Goal: Task Accomplishment & Management: Complete application form

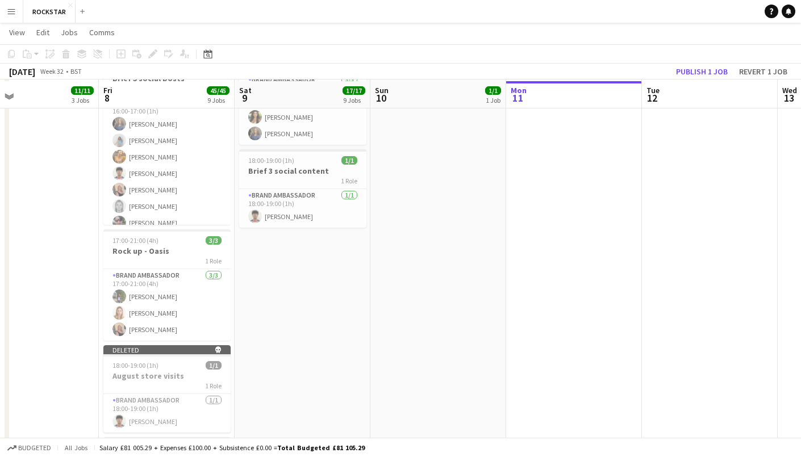
scroll to position [779, 0]
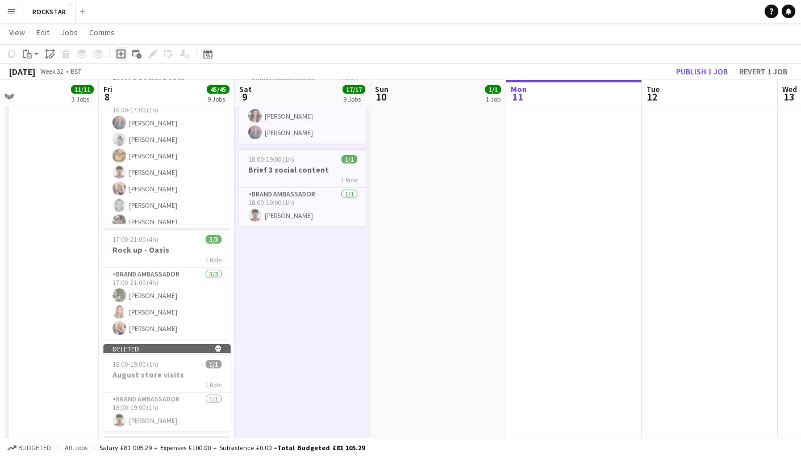
click at [123, 52] on icon "Add job" at bounding box center [120, 53] width 9 height 9
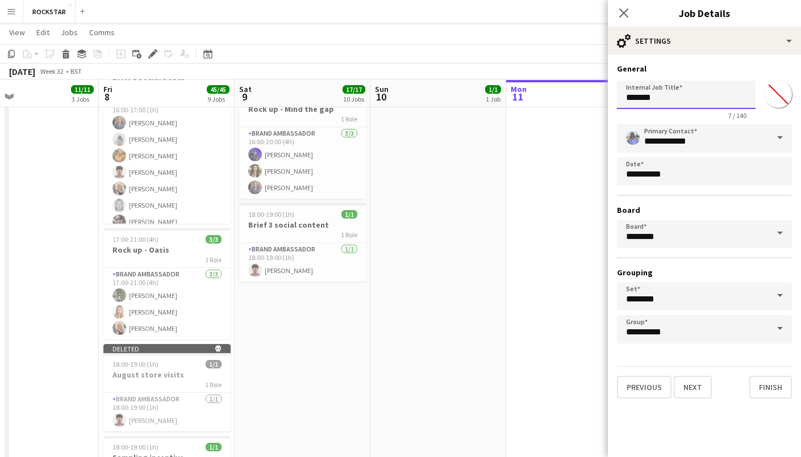
click at [653, 106] on input "*******" at bounding box center [686, 95] width 139 height 28
drag, startPoint x: 658, startPoint y: 104, endPoint x: 597, endPoint y: 94, distance: 61.6
type input "**********"
click at [710, 132] on input "**********" at bounding box center [704, 138] width 175 height 28
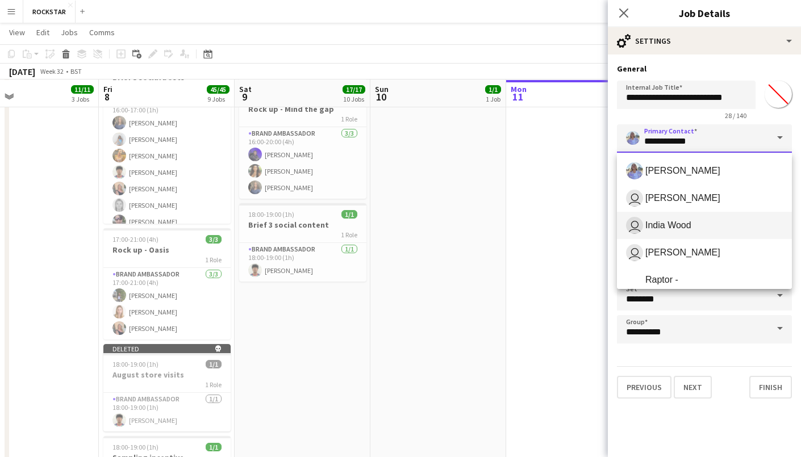
scroll to position [118, 0]
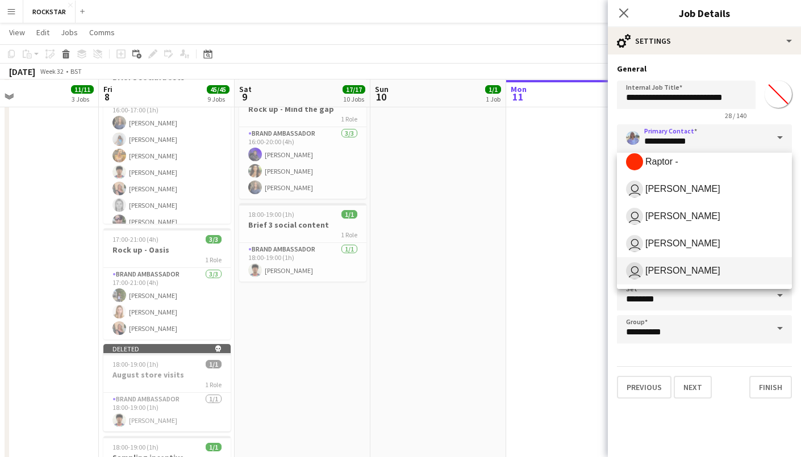
click at [658, 264] on span "user [PERSON_NAME]" at bounding box center [704, 271] width 157 height 17
type input "**********"
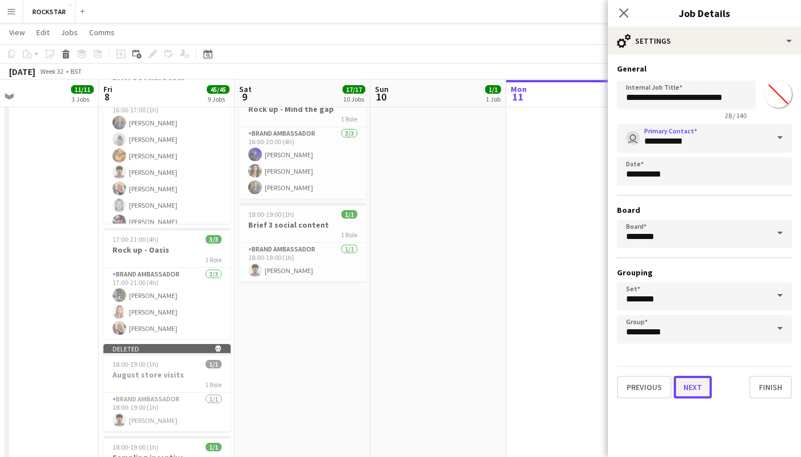
click at [698, 387] on button "Next" at bounding box center [693, 387] width 38 height 23
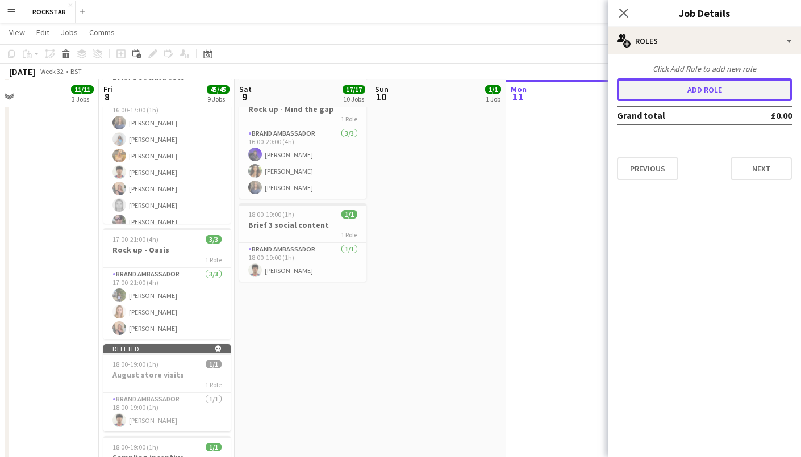
click at [693, 96] on button "Add role" at bounding box center [704, 89] width 175 height 23
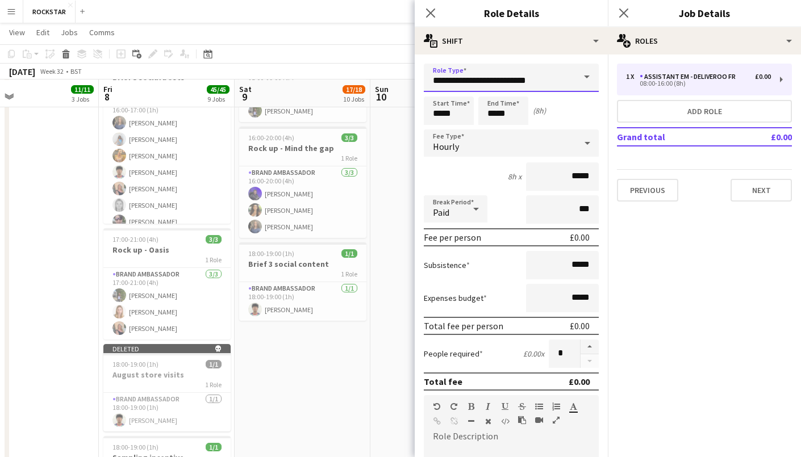
click at [569, 78] on input "**********" at bounding box center [511, 78] width 175 height 28
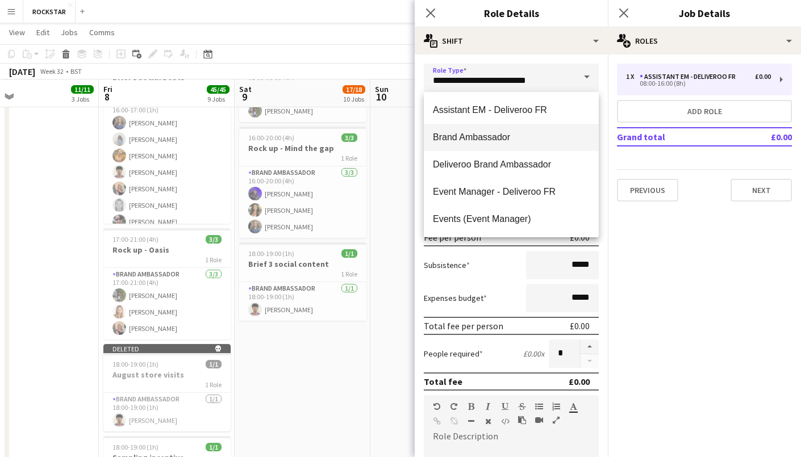
click at [506, 135] on span "Brand Ambassador" at bounding box center [511, 137] width 157 height 11
type input "**********"
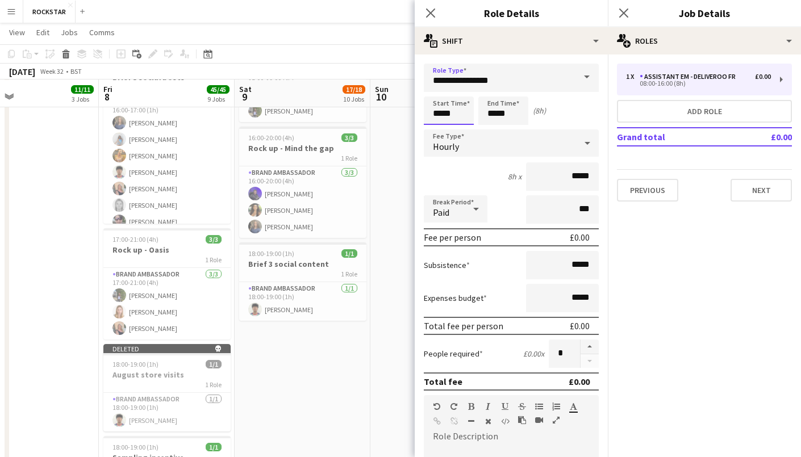
click at [468, 115] on input "*****" at bounding box center [449, 111] width 50 height 28
click at [439, 94] on div at bounding box center [437, 90] width 23 height 11
type input "*****"
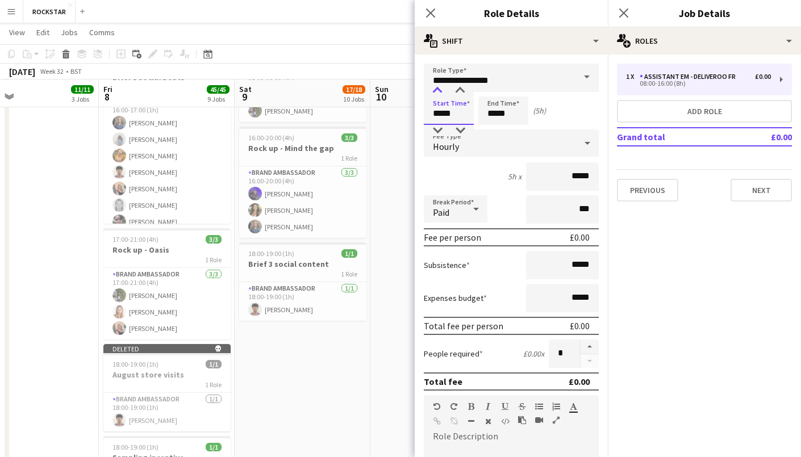
click at [439, 94] on div at bounding box center [437, 90] width 23 height 11
drag, startPoint x: 590, startPoint y: 174, endPoint x: 574, endPoint y: 176, distance: 16.0
click at [574, 176] on input "*****" at bounding box center [562, 177] width 73 height 28
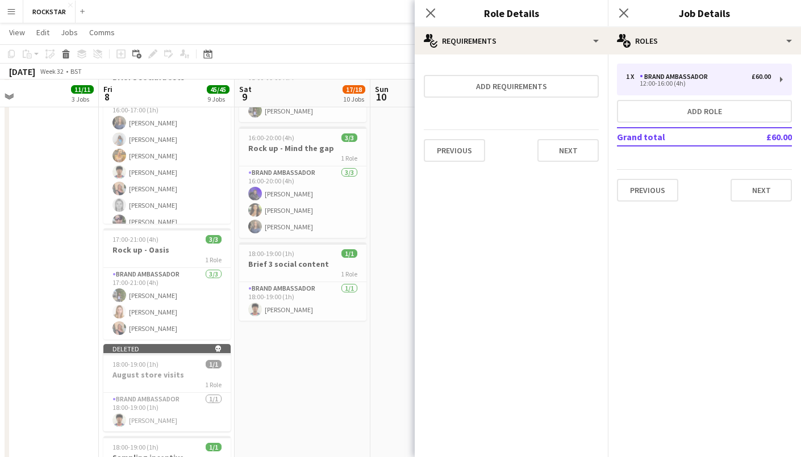
type input "******"
click at [460, 147] on button "Previous" at bounding box center [454, 150] width 61 height 23
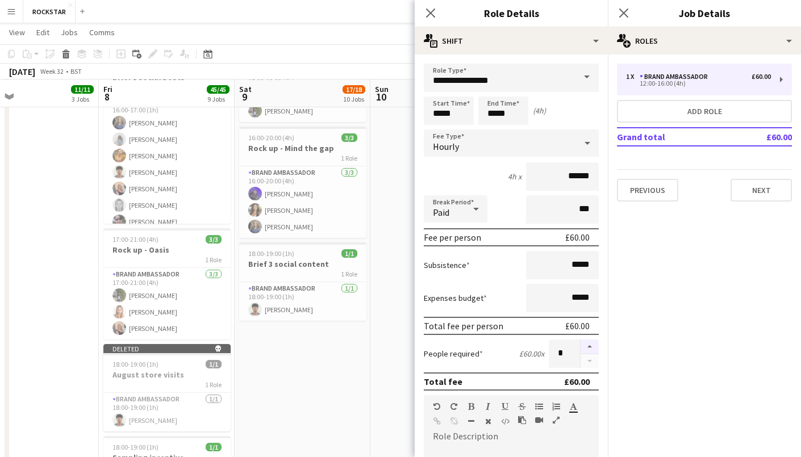
click at [590, 345] on button "button" at bounding box center [590, 347] width 18 height 15
type input "*"
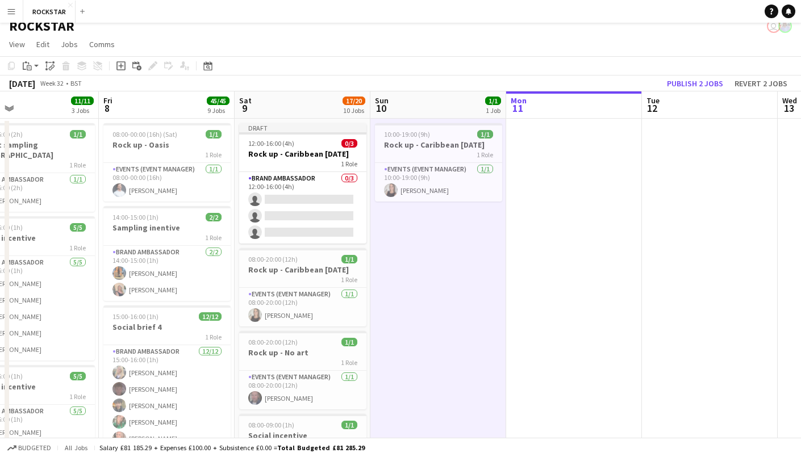
scroll to position [0, 0]
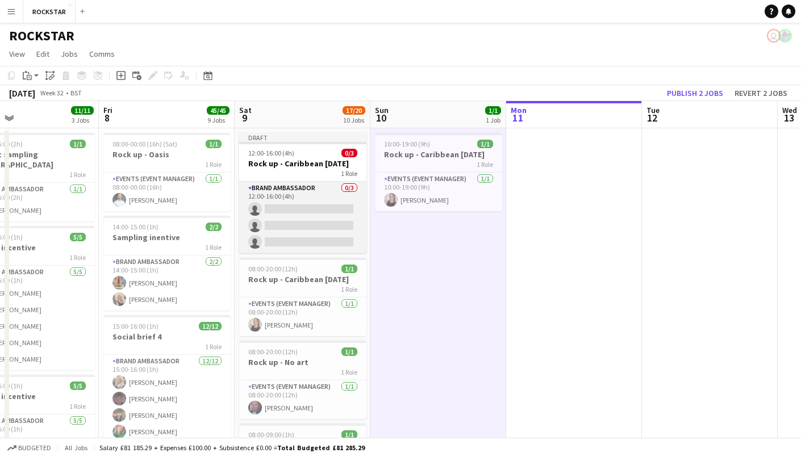
click at [295, 209] on app-card-role "Brand Ambassador 0/3 12:00-16:00 (4h) single-neutral-actions single-neutral-act…" at bounding box center [302, 218] width 127 height 72
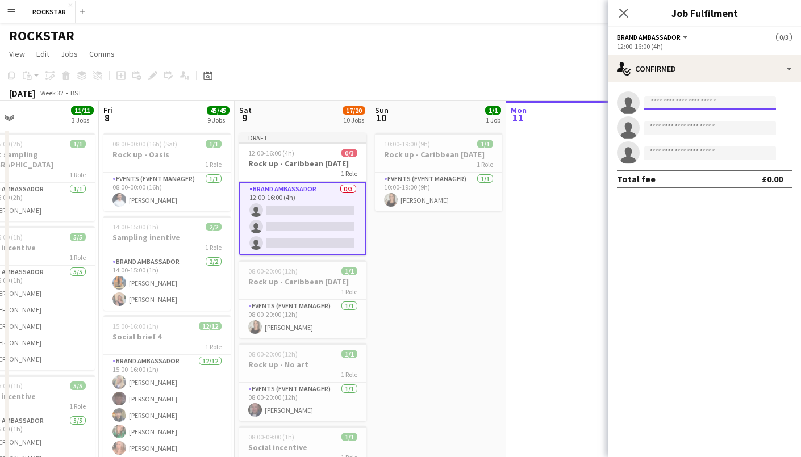
click at [678, 102] on input at bounding box center [710, 103] width 132 height 14
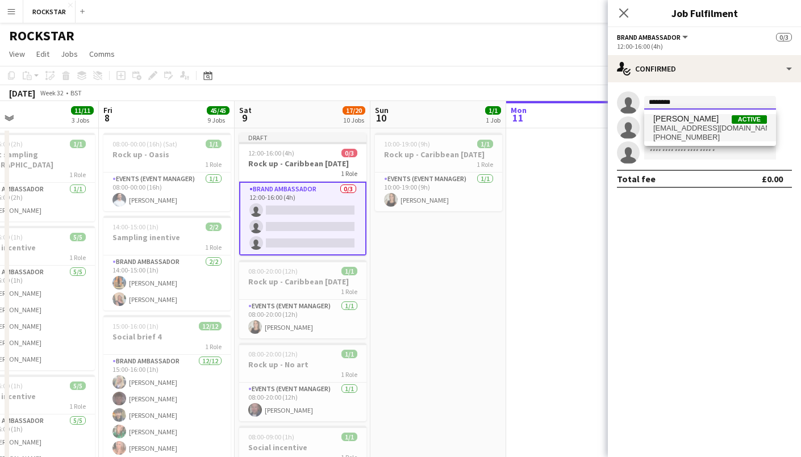
type input "********"
click at [710, 133] on span "[PHONE_NUMBER]" at bounding box center [710, 137] width 114 height 9
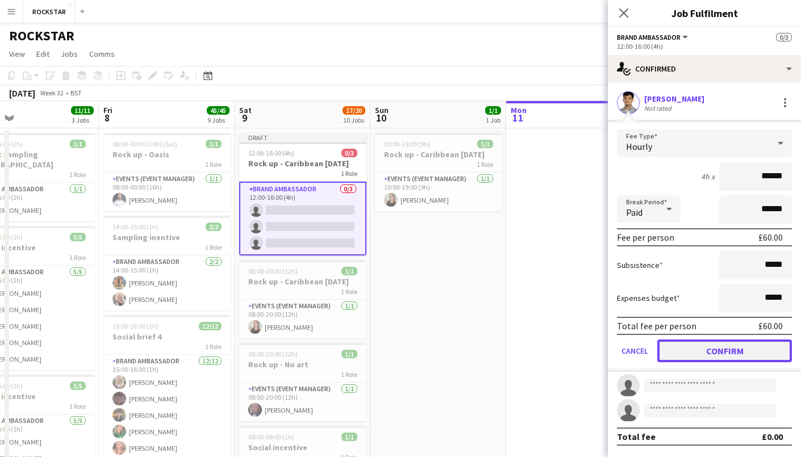
click at [695, 352] on button "Confirm" at bounding box center [724, 351] width 135 height 23
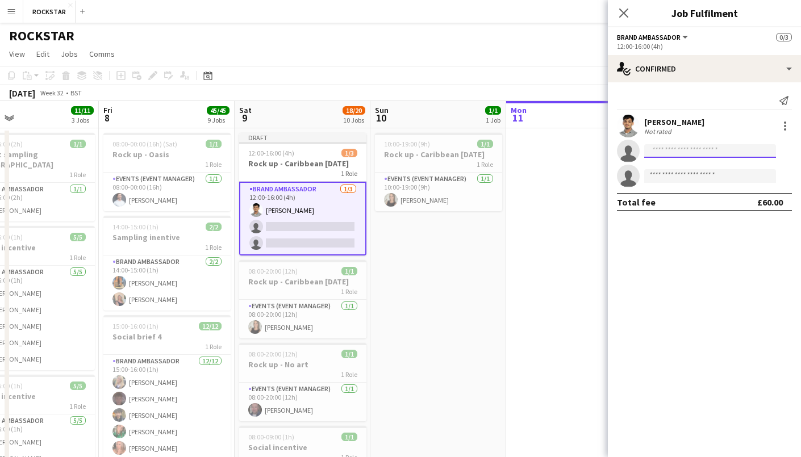
click at [680, 152] on input at bounding box center [710, 151] width 132 height 14
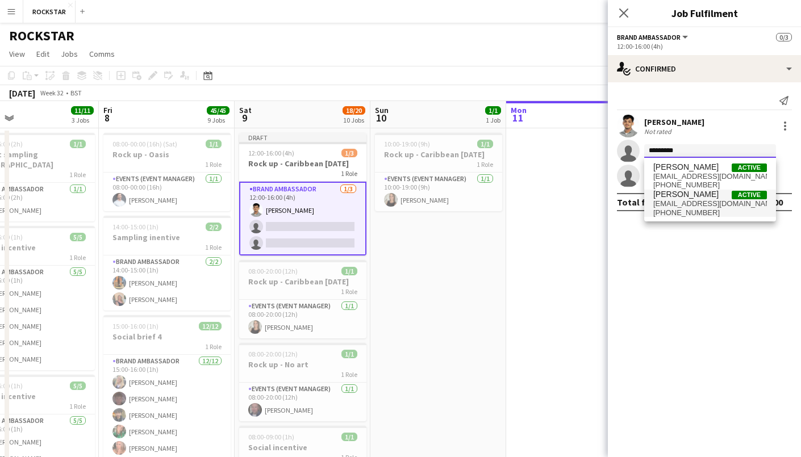
type input "*********"
click at [683, 193] on span "[PERSON_NAME]" at bounding box center [685, 195] width 65 height 10
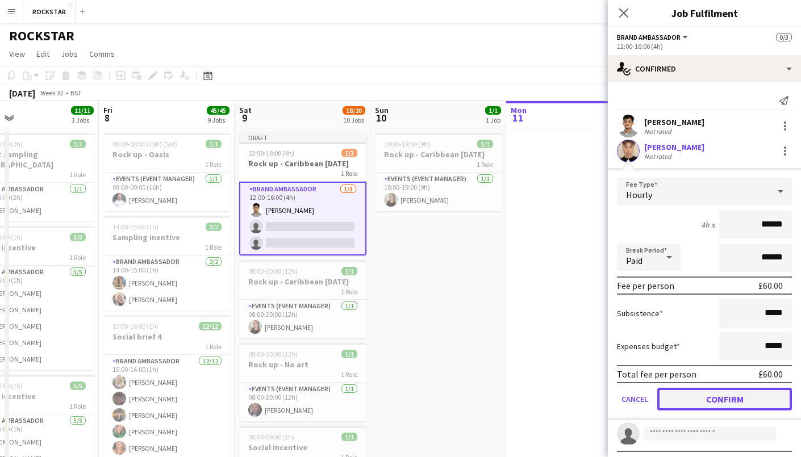
click at [701, 397] on button "Confirm" at bounding box center [724, 399] width 135 height 23
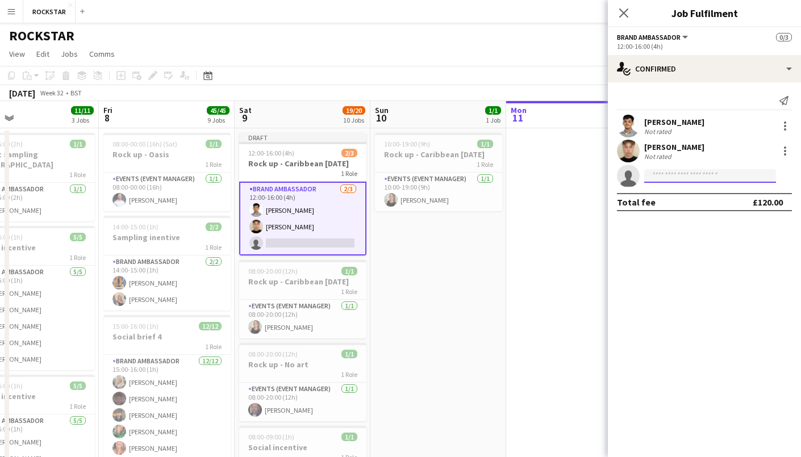
click at [679, 173] on input at bounding box center [710, 176] width 132 height 14
type input "*****"
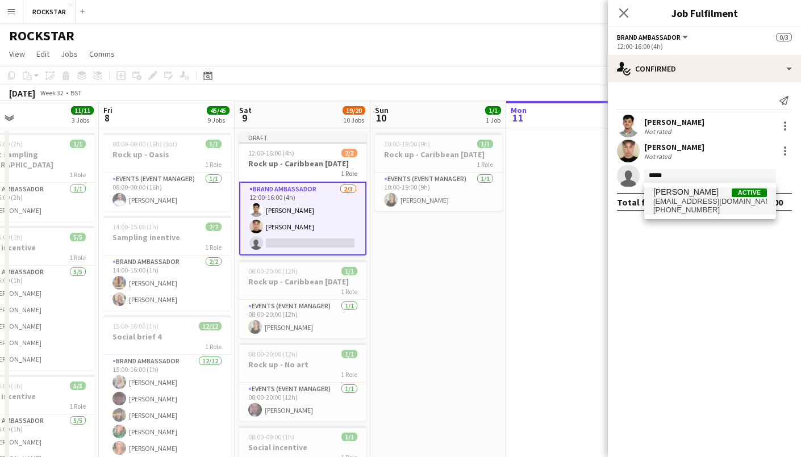
click at [699, 198] on span "[EMAIL_ADDRESS][DOMAIN_NAME]" at bounding box center [710, 201] width 114 height 9
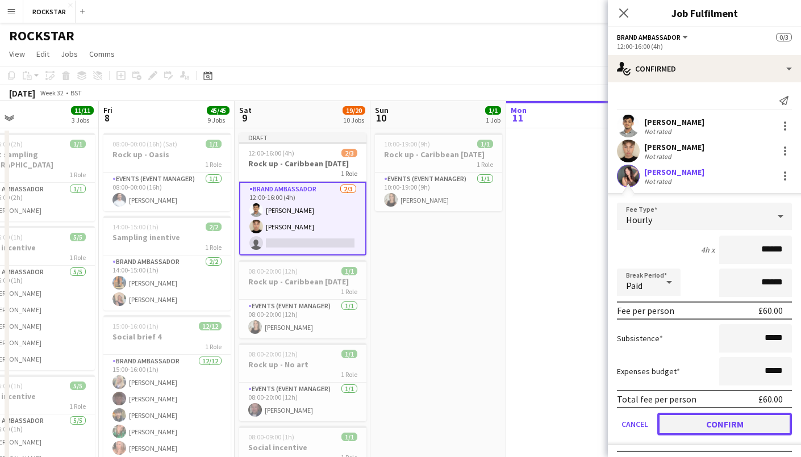
click at [713, 418] on button "Confirm" at bounding box center [724, 424] width 135 height 23
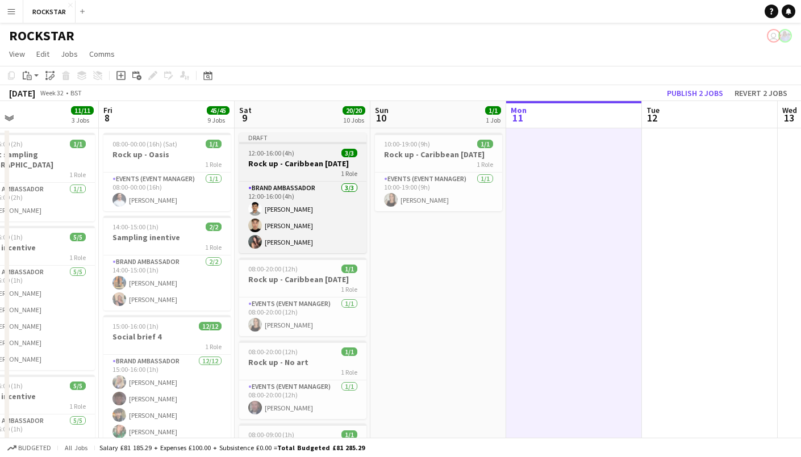
click at [305, 160] on h3 "Rock up - Caribbean [DATE]" at bounding box center [302, 164] width 127 height 10
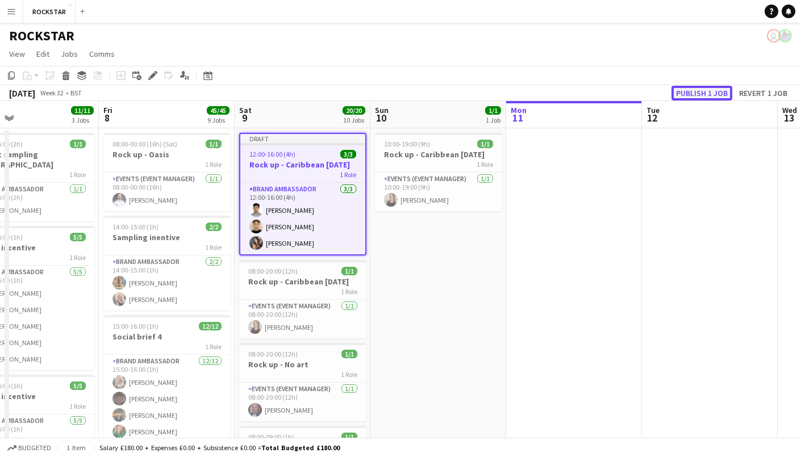
click at [711, 94] on button "Publish 1 job" at bounding box center [702, 93] width 61 height 15
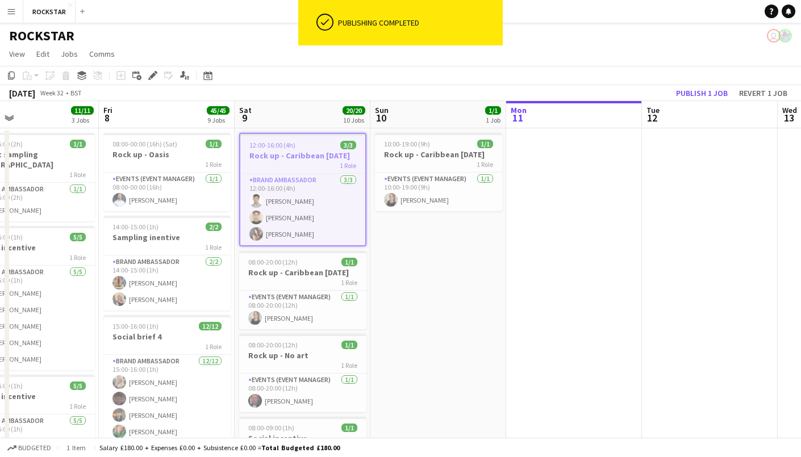
click at [301, 153] on h3 "Rock up - Caribbean [DATE]" at bounding box center [302, 156] width 125 height 10
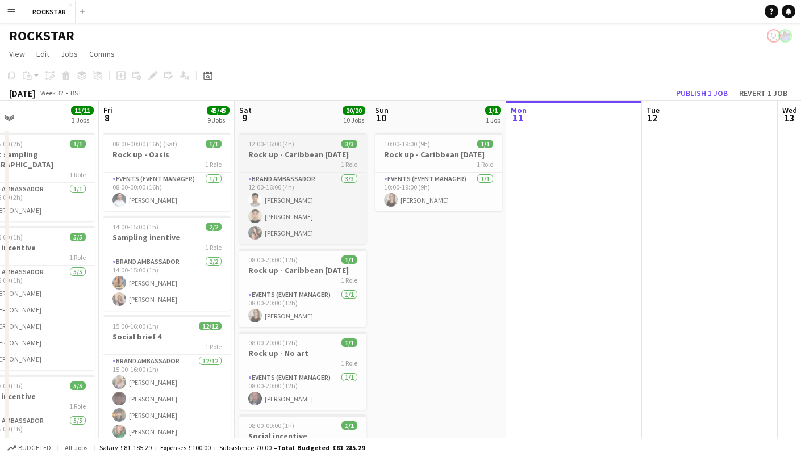
click at [321, 160] on div "1 Role" at bounding box center [302, 164] width 127 height 9
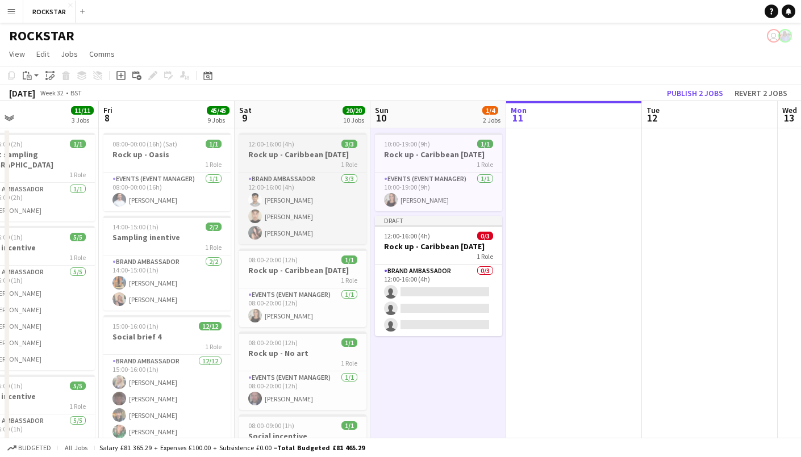
click at [313, 155] on h3 "Rock up - Caribbean [DATE]" at bounding box center [302, 154] width 127 height 10
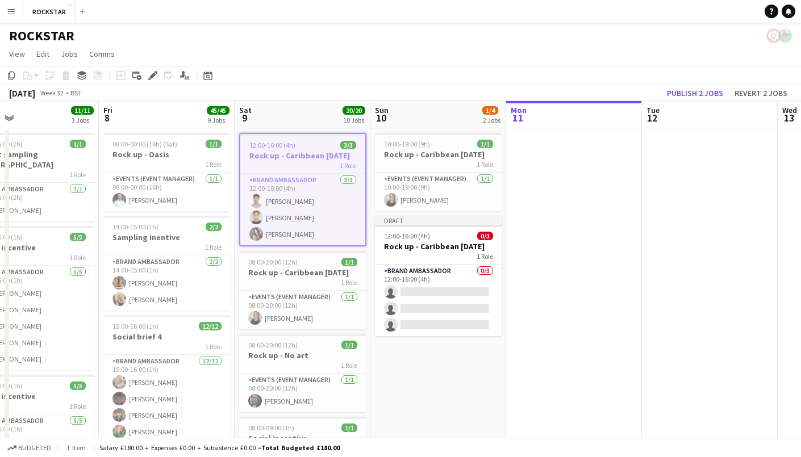
click at [147, 84] on app-toolbar "Copy Paste Paste Ctrl+V Paste with crew Ctrl+Shift+V Paste linked Job [GEOGRAPH…" at bounding box center [400, 75] width 801 height 19
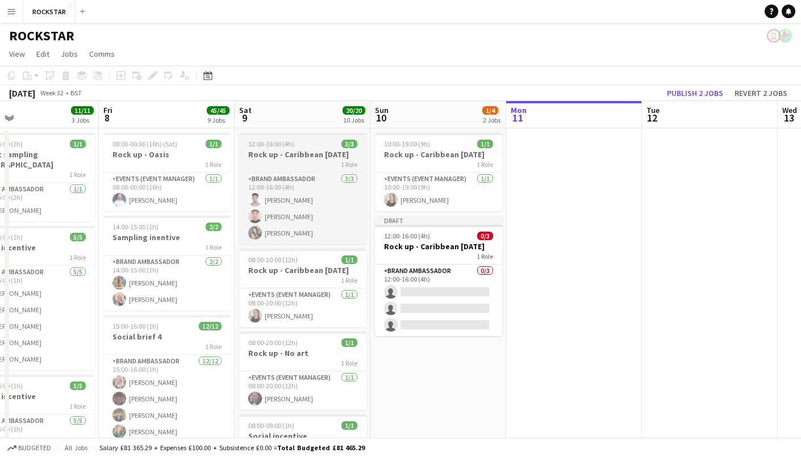
click at [276, 145] on span "12:00-16:00 (4h)" at bounding box center [271, 144] width 46 height 9
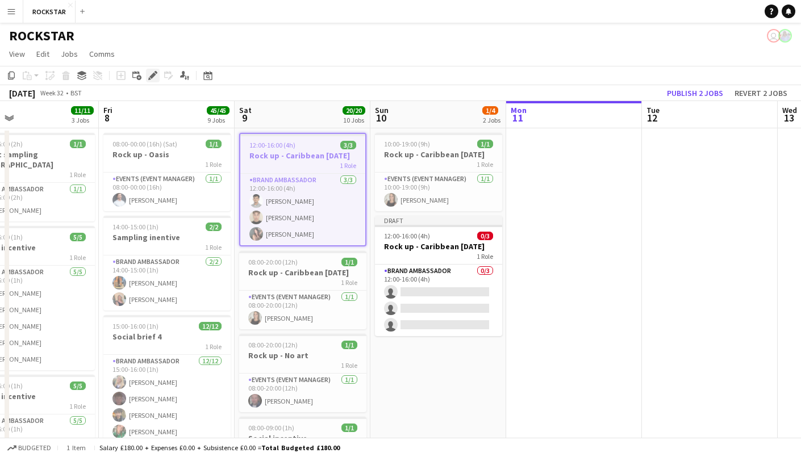
click at [152, 80] on icon "Edit" at bounding box center [152, 75] width 9 height 9
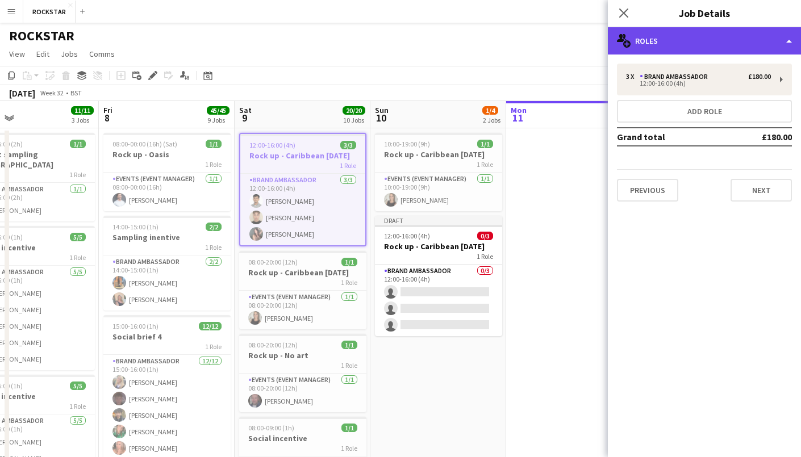
click at [713, 45] on div "multiple-users-add Roles" at bounding box center [704, 40] width 193 height 27
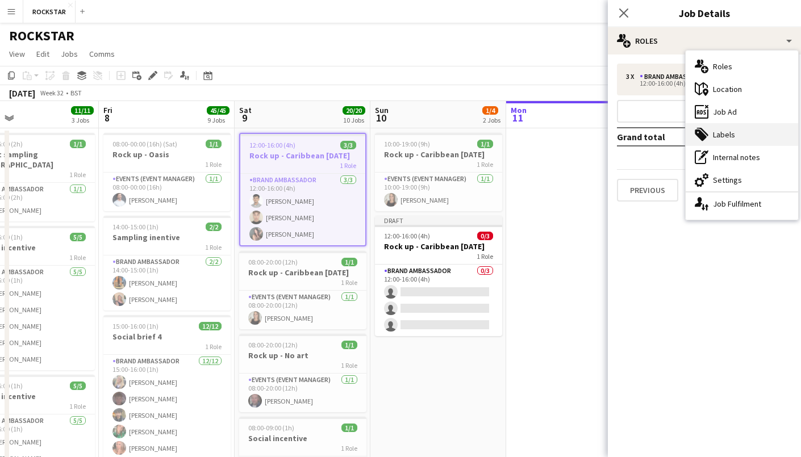
click at [722, 128] on div "tags-double Labels" at bounding box center [742, 134] width 113 height 23
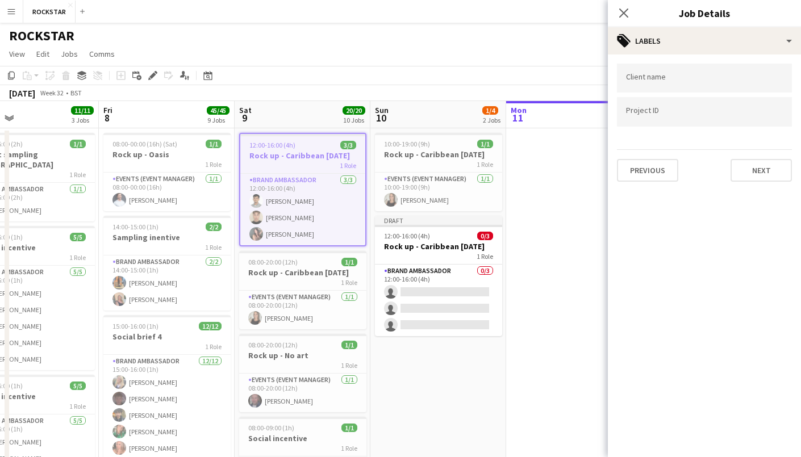
click at [665, 68] on div at bounding box center [704, 78] width 175 height 29
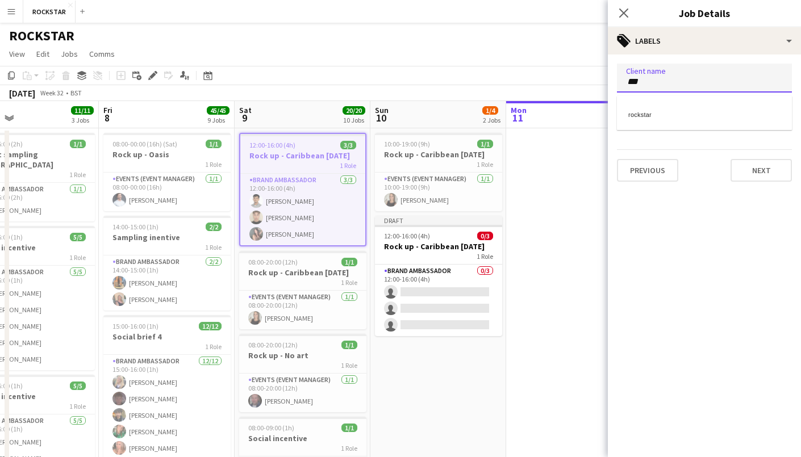
type input "***"
click at [655, 106] on div "rockstar" at bounding box center [704, 112] width 175 height 27
click at [647, 119] on div at bounding box center [704, 112] width 175 height 29
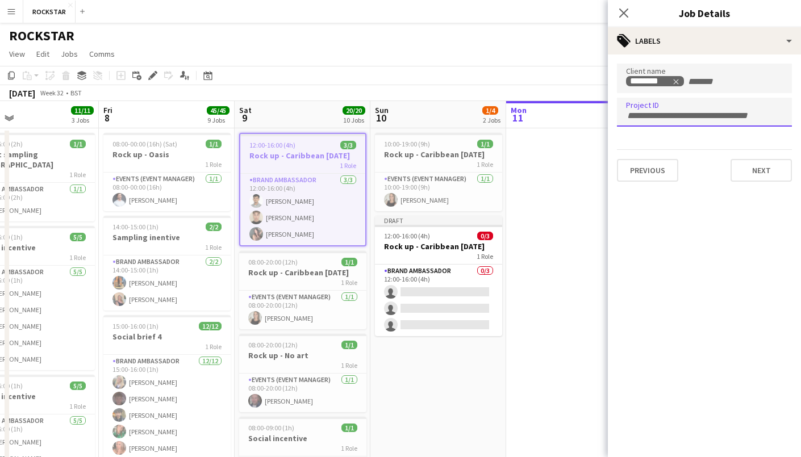
click at [647, 119] on input "Type to search project ID labels..." at bounding box center [704, 116] width 157 height 10
type input "***"
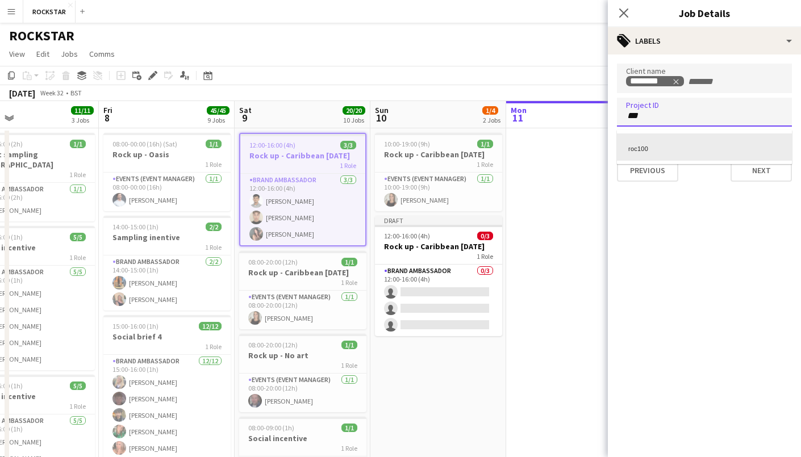
click at [668, 146] on div "roc100" at bounding box center [704, 147] width 175 height 27
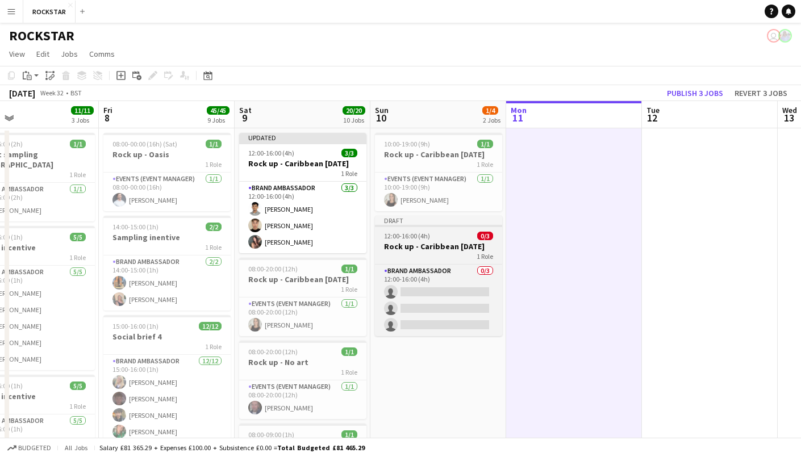
click at [445, 232] on div "12:00-16:00 (4h) 0/3" at bounding box center [438, 236] width 127 height 9
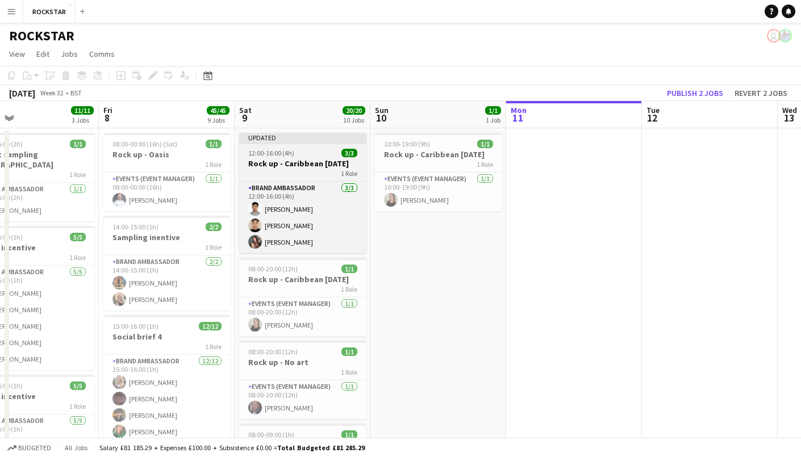
click at [322, 163] on h3 "Rock up - Caribbean [DATE]" at bounding box center [302, 164] width 127 height 10
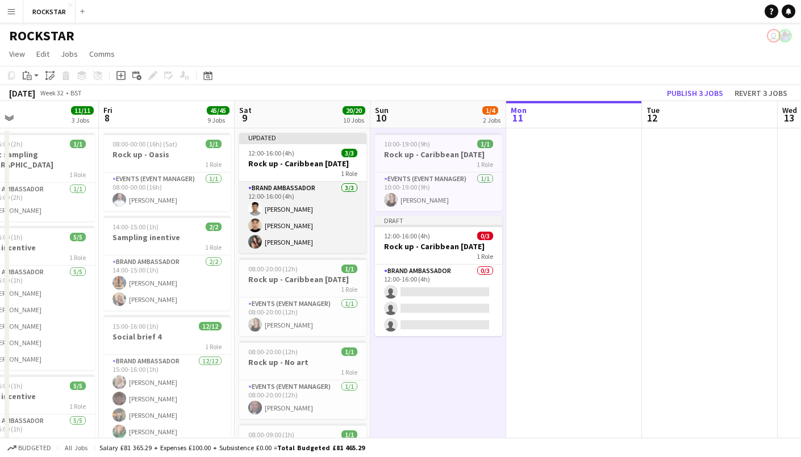
click at [309, 210] on app-card-role "Brand Ambassador [DATE] 12:00-16:00 (4h) [PERSON_NAME] [PERSON_NAME] [PERSON_NA…" at bounding box center [302, 218] width 127 height 72
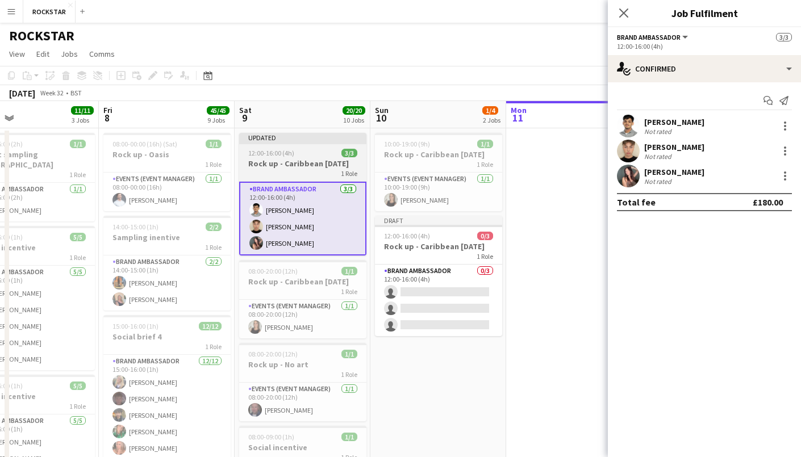
click at [339, 159] on h3 "Rock up - Caribbean [DATE]" at bounding box center [302, 164] width 127 height 10
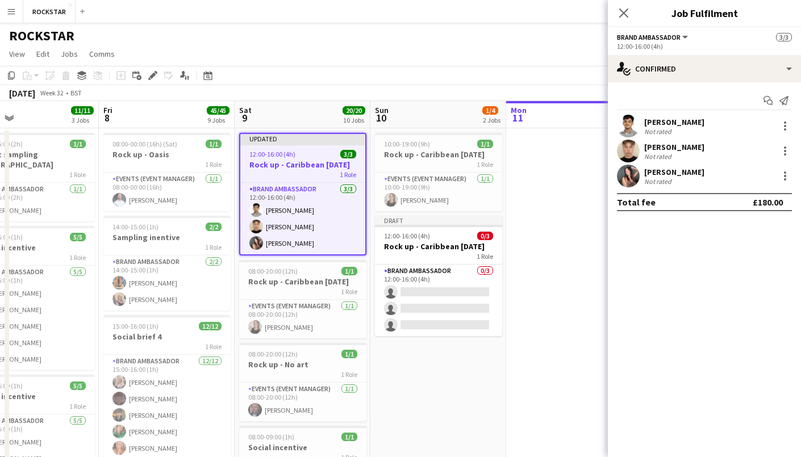
click at [615, 15] on div "Close pop-in" at bounding box center [624, 13] width 32 height 26
click at [619, 13] on icon "Close pop-in" at bounding box center [623, 12] width 11 height 11
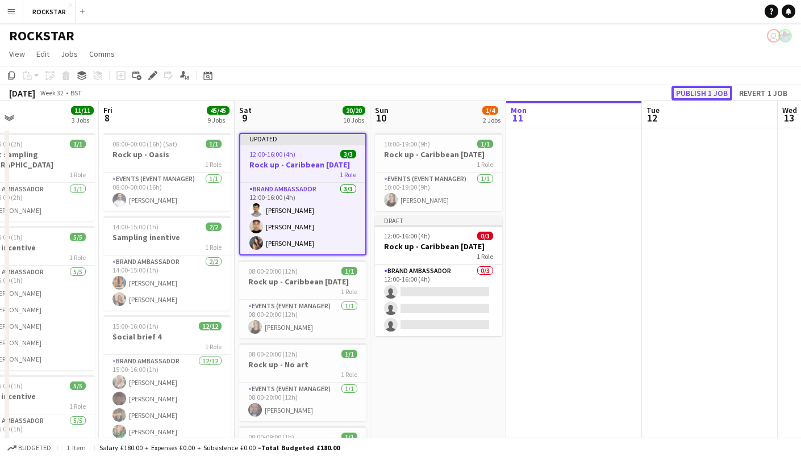
click at [698, 90] on button "Publish 1 job" at bounding box center [702, 93] width 61 height 15
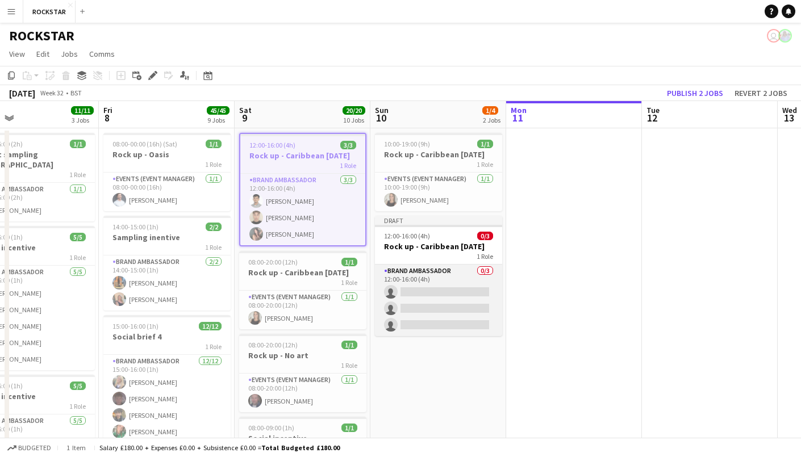
click at [425, 293] on app-card-role "Brand Ambassador 0/3 12:00-16:00 (4h) single-neutral-actions single-neutral-act…" at bounding box center [438, 301] width 127 height 72
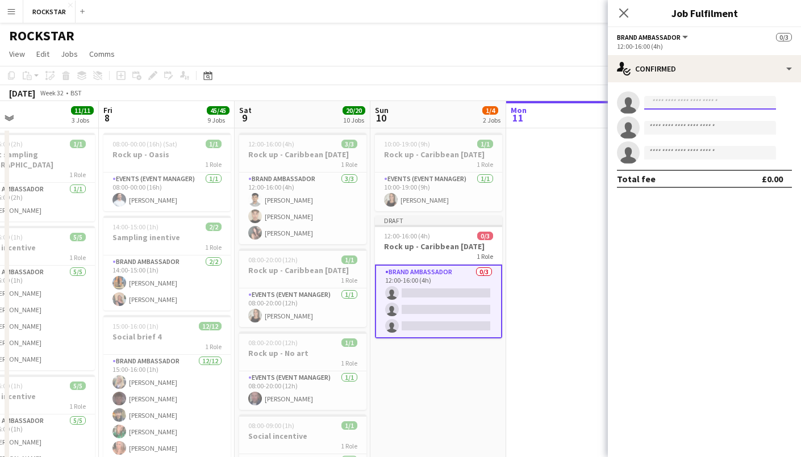
click at [690, 106] on input at bounding box center [710, 103] width 132 height 14
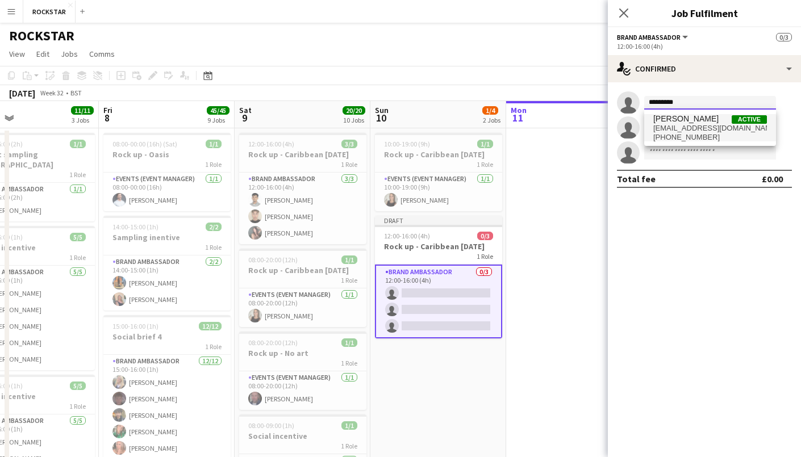
type input "*********"
click at [688, 132] on span "[EMAIL_ADDRESS][DOMAIN_NAME]" at bounding box center [710, 128] width 114 height 9
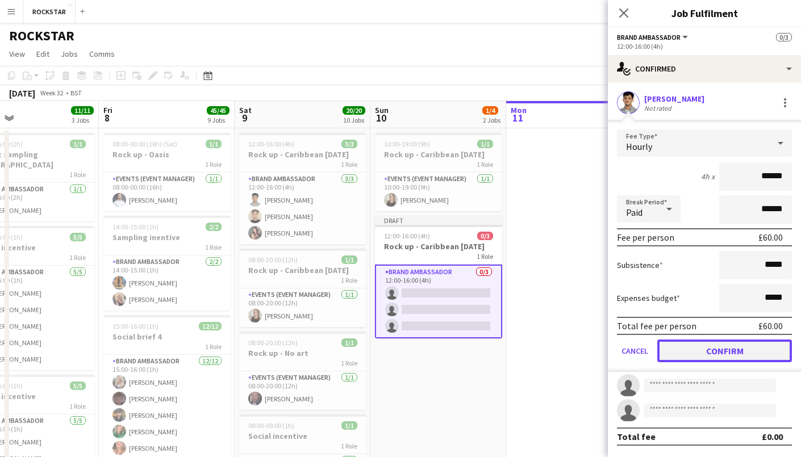
click at [756, 351] on button "Confirm" at bounding box center [724, 351] width 135 height 23
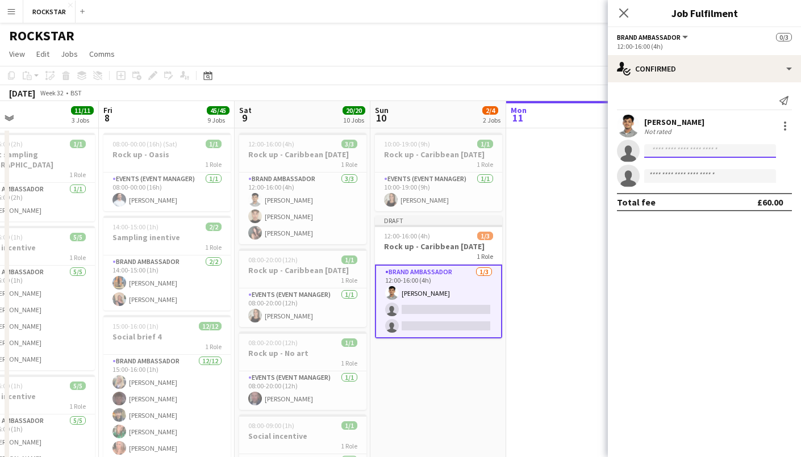
click at [674, 152] on input at bounding box center [710, 151] width 132 height 14
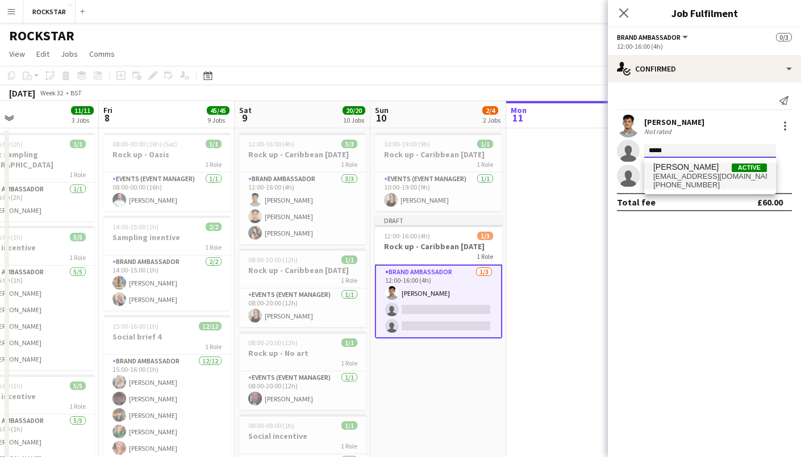
type input "*****"
click at [688, 173] on span "[EMAIL_ADDRESS][DOMAIN_NAME]" at bounding box center [710, 176] width 114 height 9
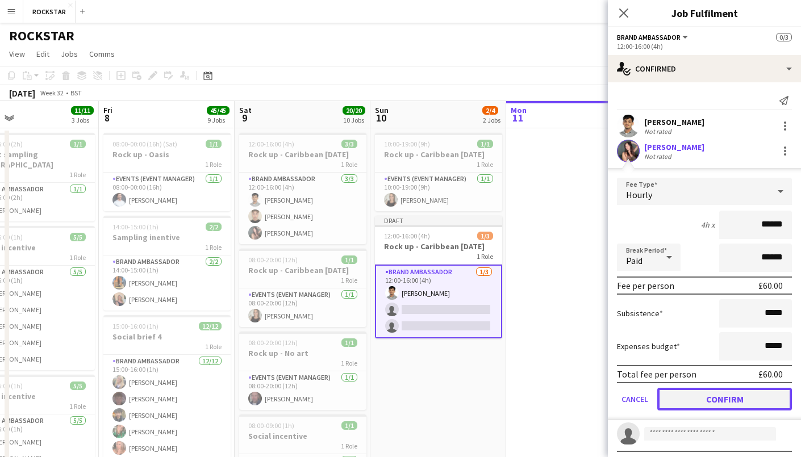
click at [710, 398] on button "Confirm" at bounding box center [724, 399] width 135 height 23
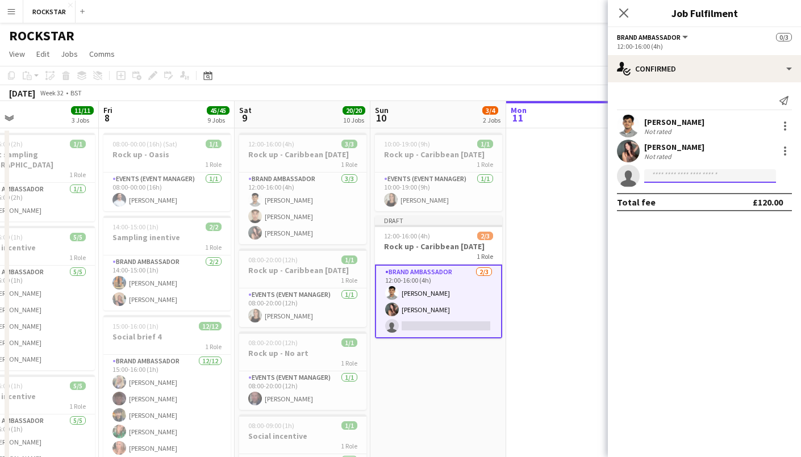
click at [681, 179] on input at bounding box center [710, 176] width 132 height 14
type input "*****"
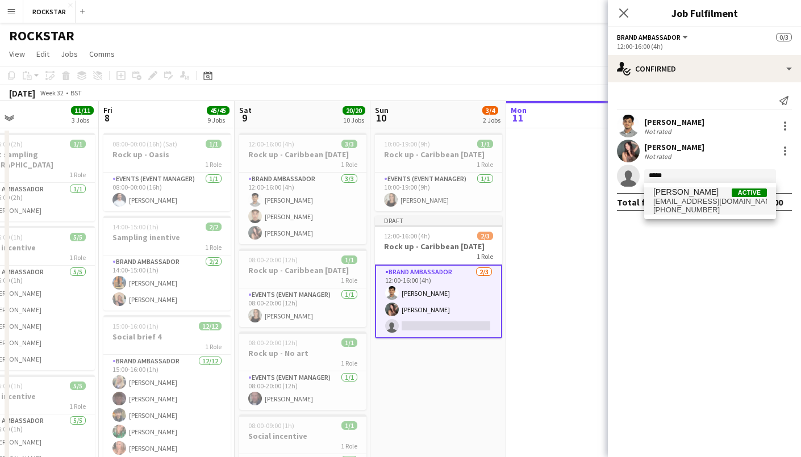
click at [674, 201] on span "[EMAIL_ADDRESS][DOMAIN_NAME]" at bounding box center [710, 201] width 114 height 9
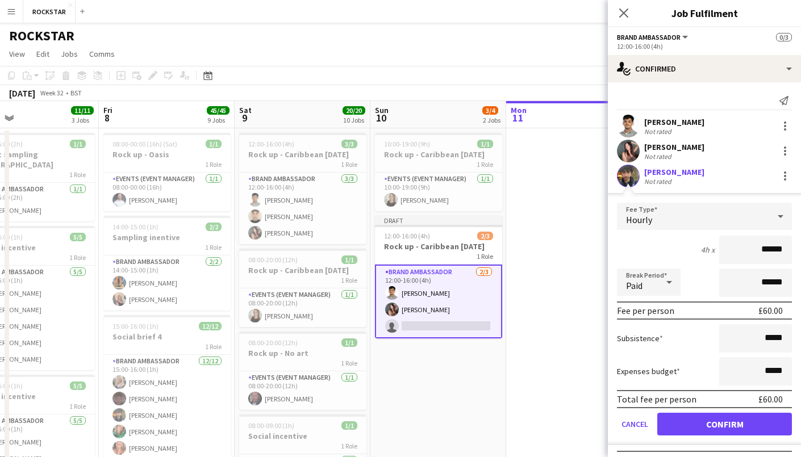
scroll to position [19, 0]
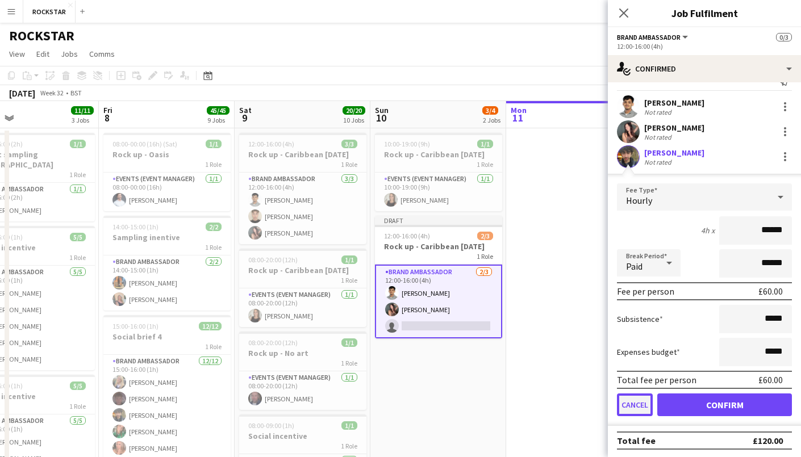
click at [639, 409] on button "Cancel" at bounding box center [635, 405] width 36 height 23
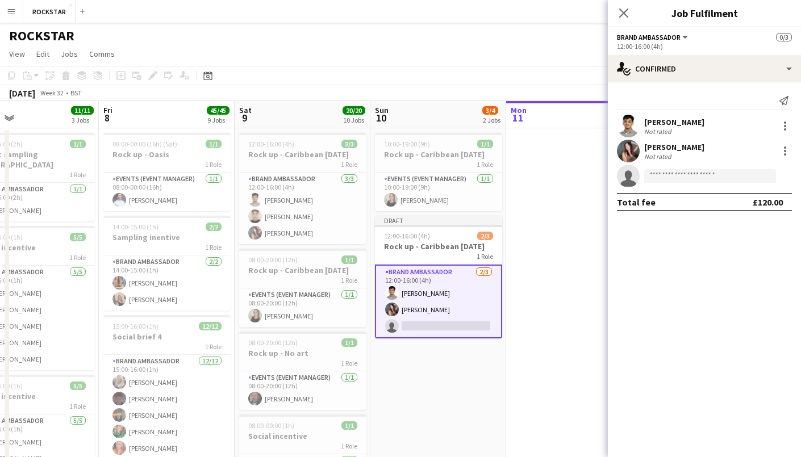
scroll to position [0, 0]
click at [776, 176] on form at bounding box center [716, 176] width 152 height 14
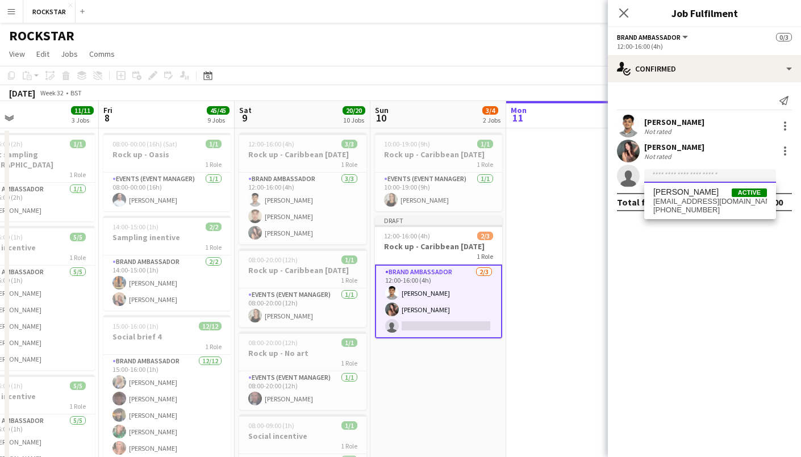
click at [746, 179] on input at bounding box center [710, 176] width 132 height 14
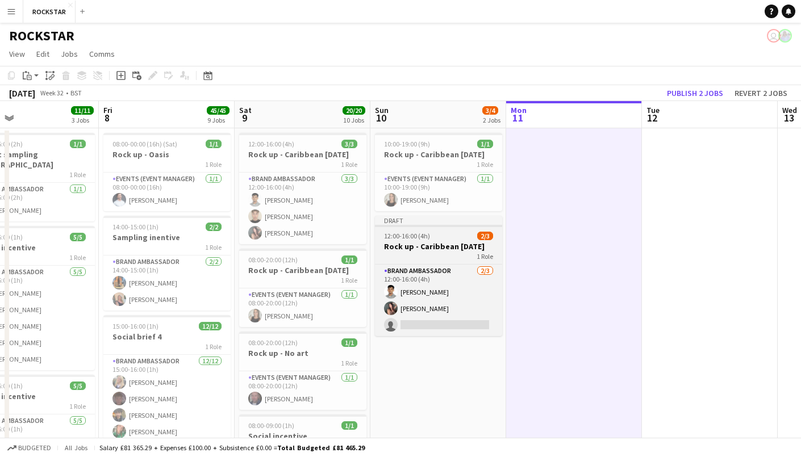
click at [476, 247] on h3 "Rock up - Caribbean [DATE]" at bounding box center [438, 246] width 127 height 10
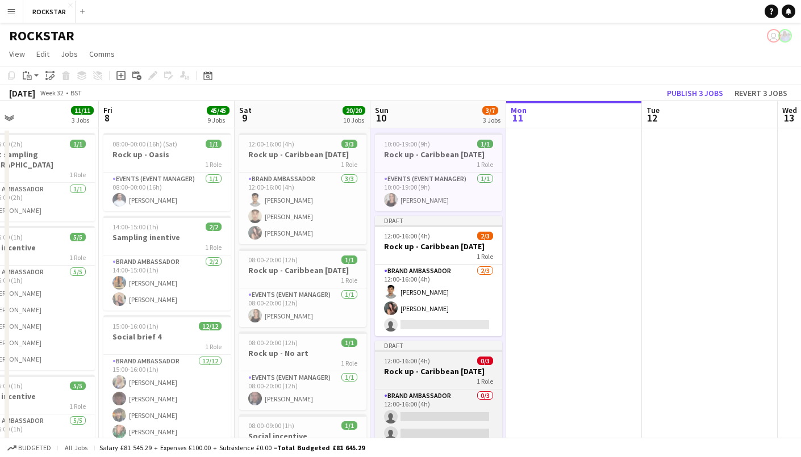
scroll to position [22, 0]
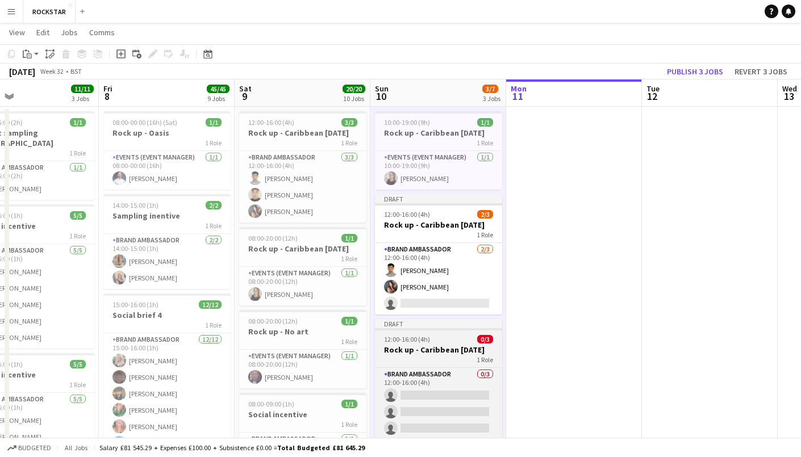
click at [427, 359] on div "1 Role" at bounding box center [438, 359] width 127 height 9
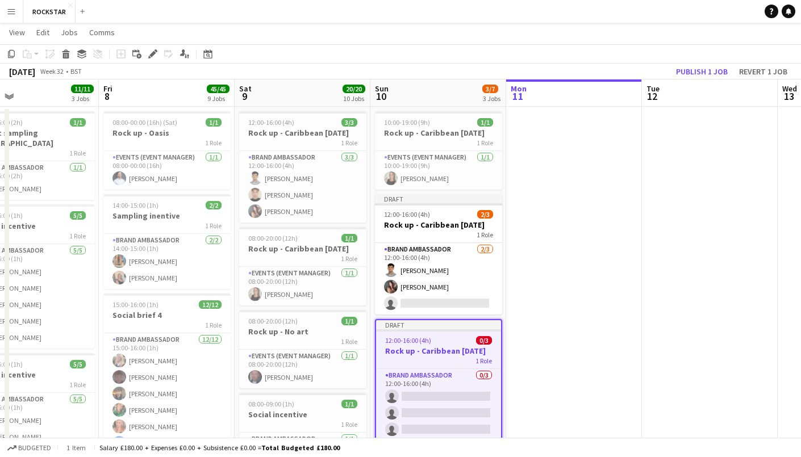
click at [148, 61] on app-toolbar "Copy Paste Paste Ctrl+V Paste with crew Ctrl+Shift+V Paste linked Job [GEOGRAPH…" at bounding box center [400, 53] width 801 height 19
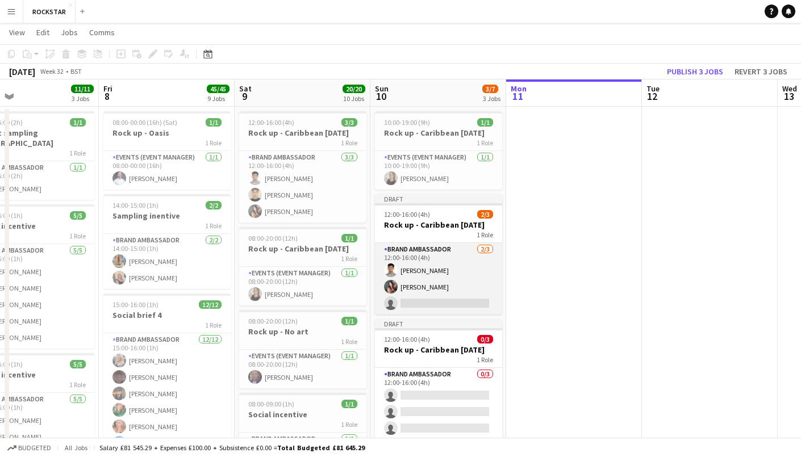
click at [446, 274] on app-card-role "Brand Ambassador [DATE] 12:00-16:00 (4h) [PERSON_NAME] [PERSON_NAME] single-neu…" at bounding box center [438, 279] width 127 height 72
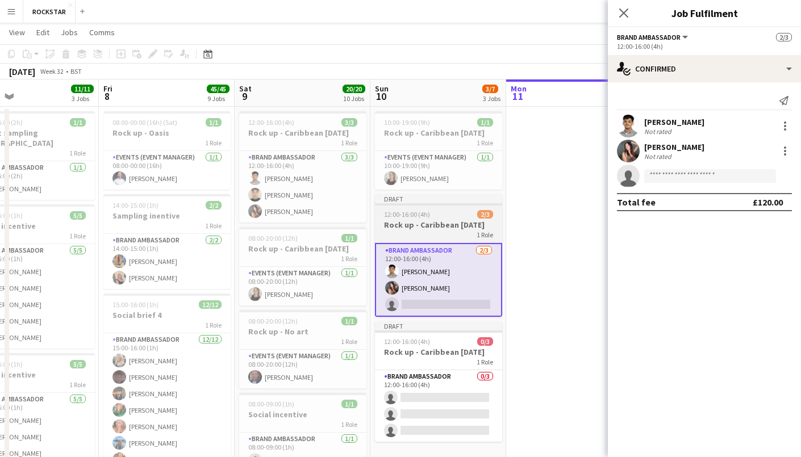
click at [438, 215] on div "12:00-16:00 (4h) 2/3" at bounding box center [438, 214] width 127 height 9
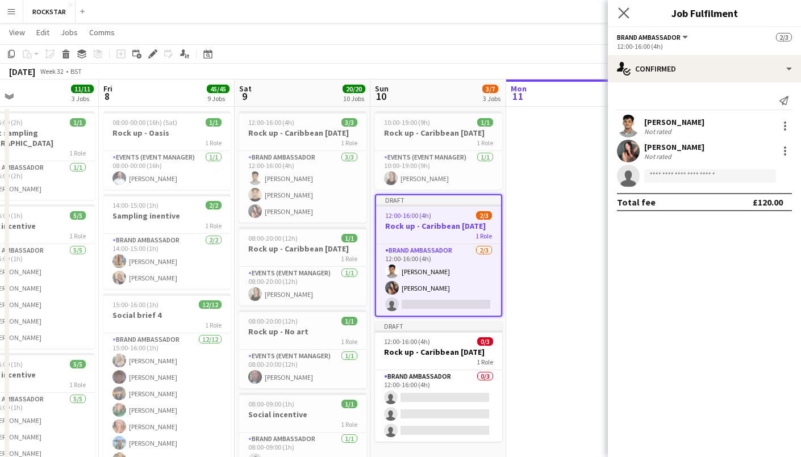
click at [624, 19] on app-icon "Close pop-in" at bounding box center [624, 13] width 16 height 16
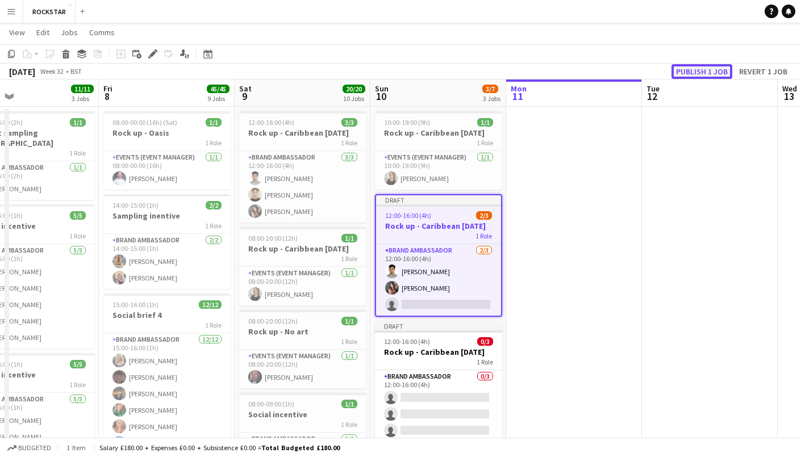
click at [686, 67] on button "Publish 1 job" at bounding box center [702, 71] width 61 height 15
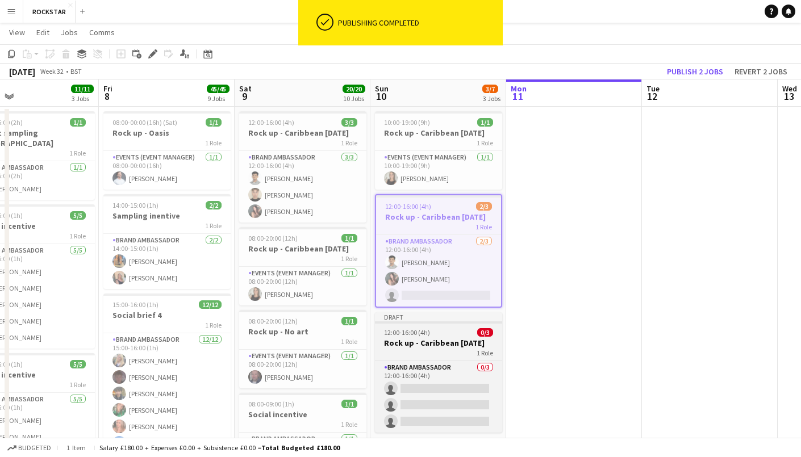
click at [445, 352] on div "1 Role" at bounding box center [438, 352] width 127 height 9
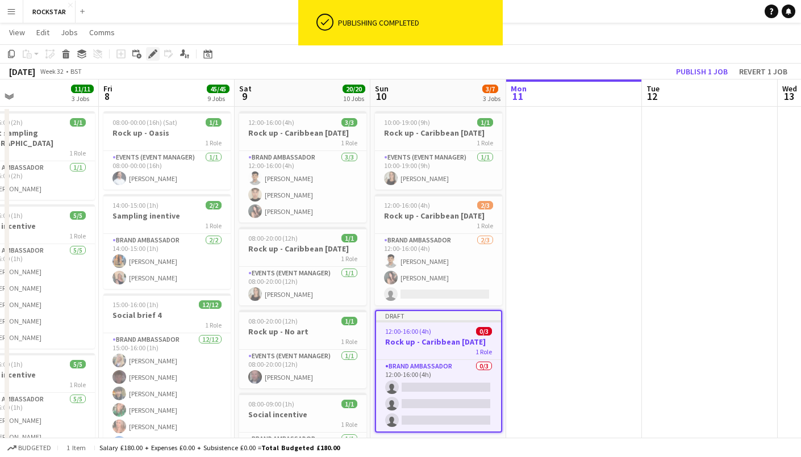
click at [153, 52] on icon at bounding box center [152, 54] width 6 height 6
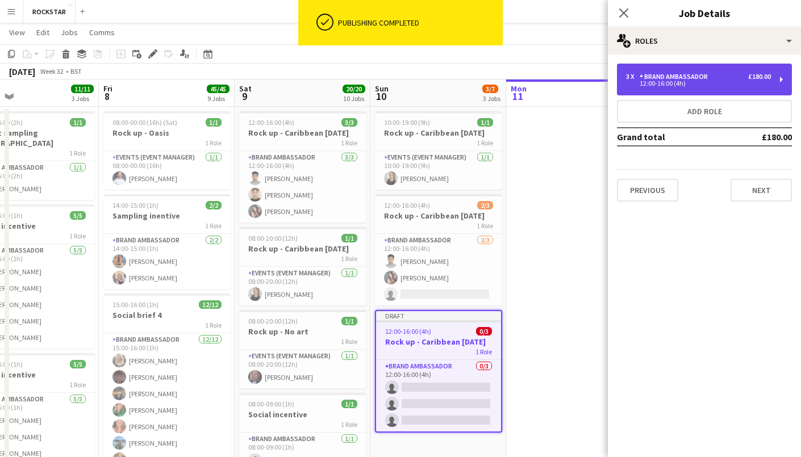
click at [674, 72] on div "3 x Brand Ambassador £180.00 12:00-16:00 (4h)" at bounding box center [704, 80] width 175 height 32
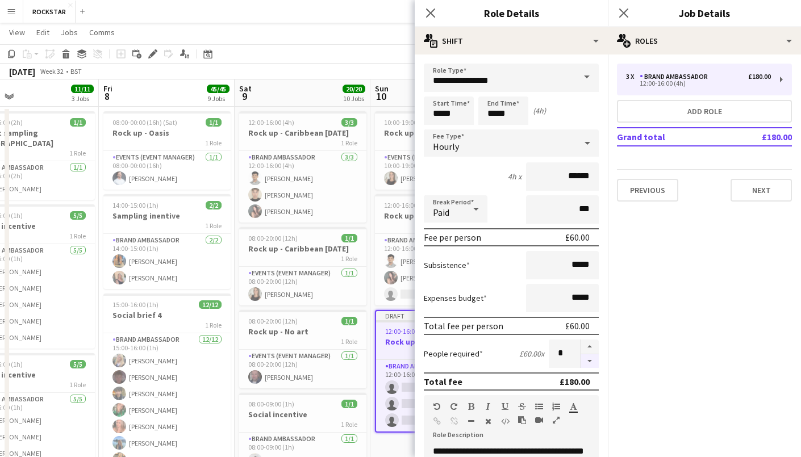
click at [590, 361] on button "button" at bounding box center [590, 362] width 18 height 14
type input "*"
click at [517, 121] on input "*****" at bounding box center [503, 111] width 50 height 28
click at [449, 111] on input "*****" at bounding box center [449, 111] width 50 height 28
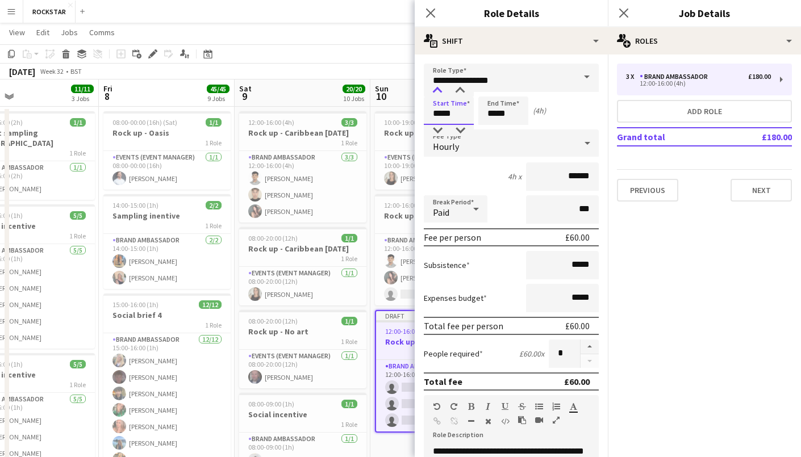
type input "*****"
click at [440, 90] on div at bounding box center [437, 90] width 23 height 11
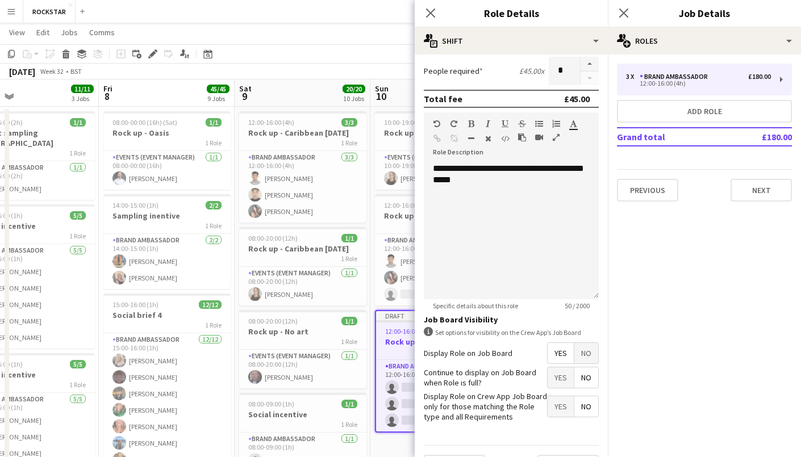
scroll to position [311, 0]
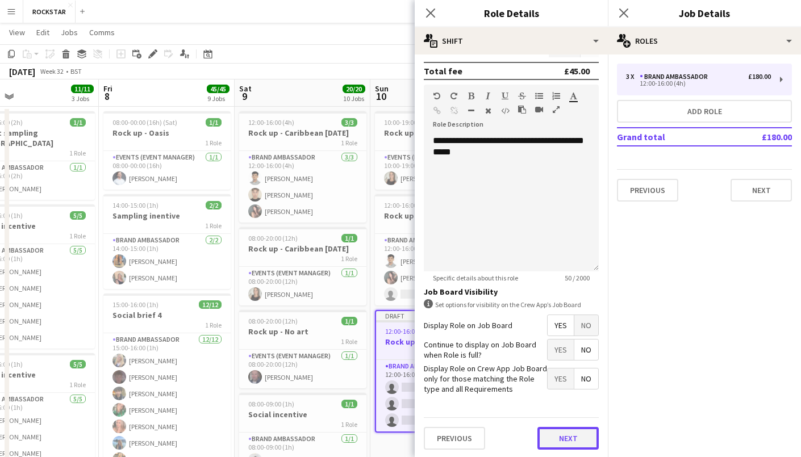
click at [560, 432] on button "Next" at bounding box center [568, 438] width 61 height 23
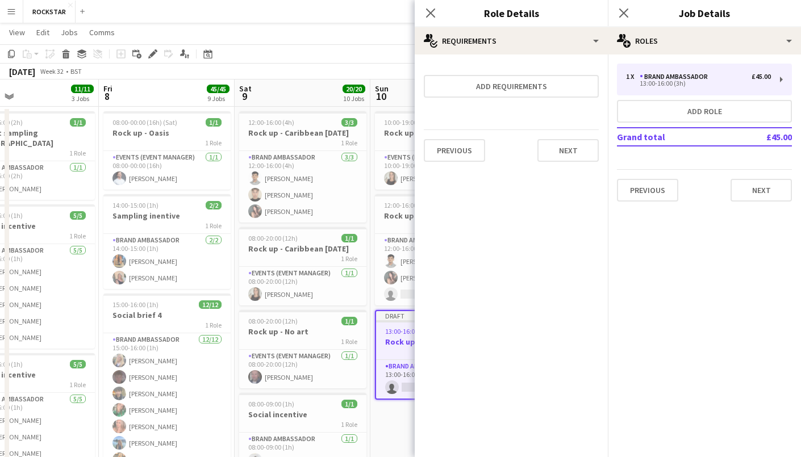
scroll to position [0, 0]
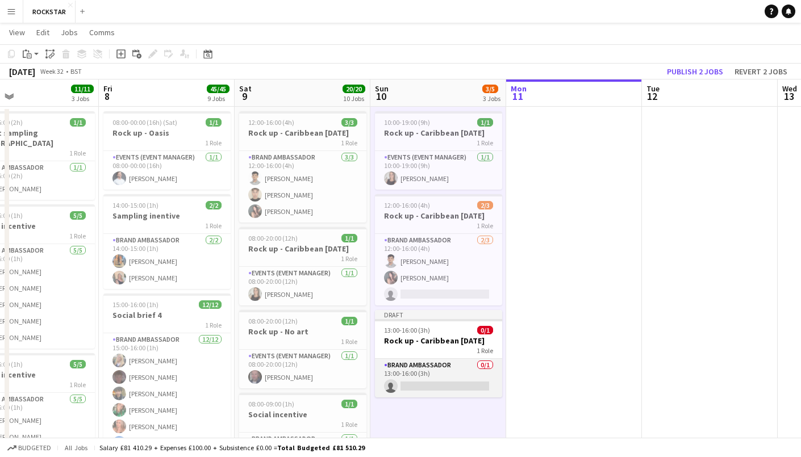
click at [423, 386] on app-card-role "Brand Ambassador 0/1 13:00-16:00 (3h) single-neutral-actions" at bounding box center [438, 378] width 127 height 39
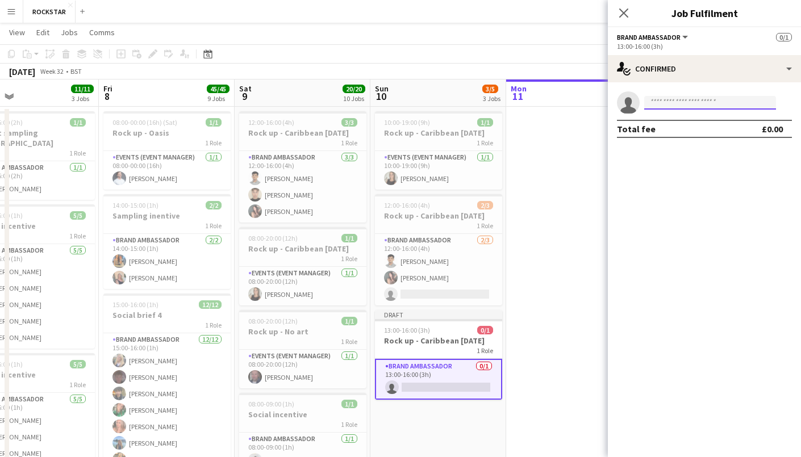
click at [683, 102] on input at bounding box center [710, 103] width 132 height 14
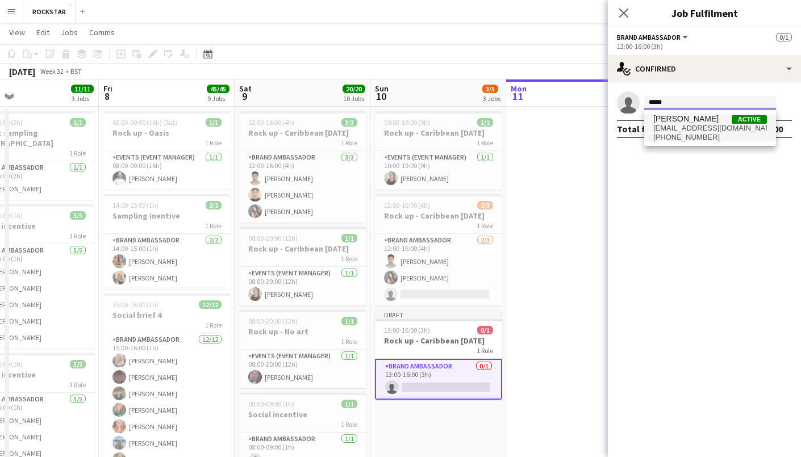
type input "*****"
click at [676, 124] on span "[EMAIL_ADDRESS][DOMAIN_NAME]" at bounding box center [710, 128] width 114 height 9
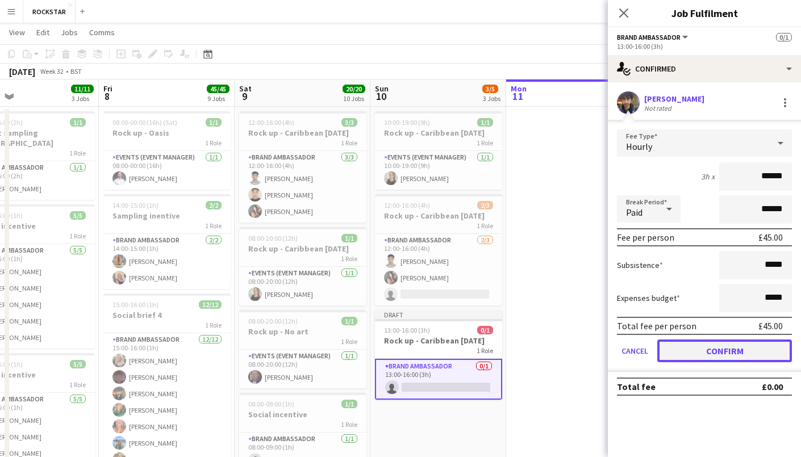
click at [692, 352] on button "Confirm" at bounding box center [724, 351] width 135 height 23
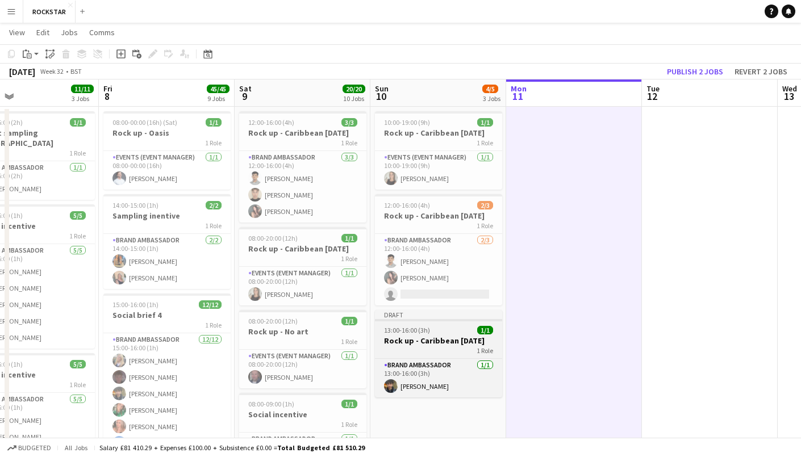
click at [426, 327] on span "13:00-16:00 (3h)" at bounding box center [407, 330] width 46 height 9
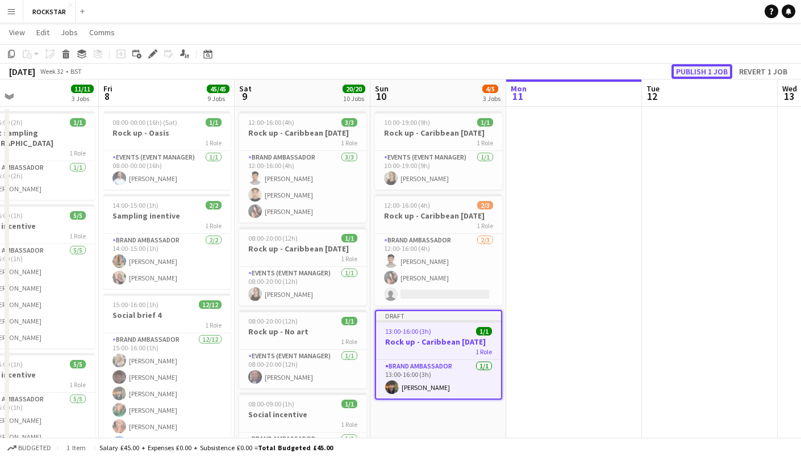
click at [700, 74] on button "Publish 1 job" at bounding box center [702, 71] width 61 height 15
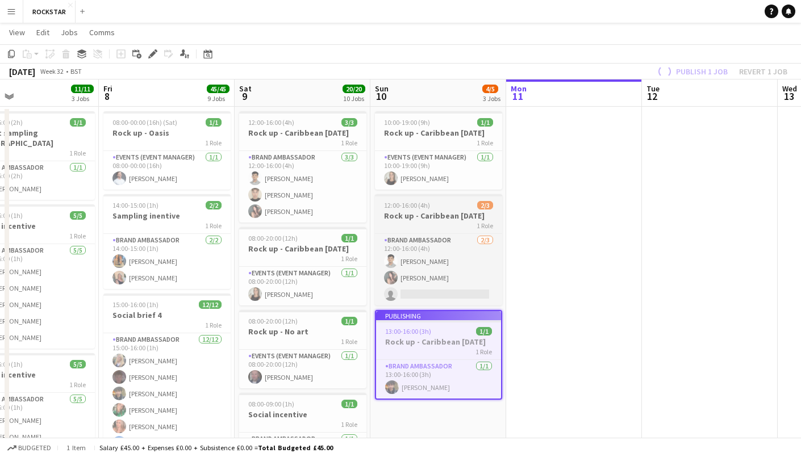
click at [457, 220] on h3 "Rock up - Caribbean [DATE]" at bounding box center [438, 216] width 127 height 10
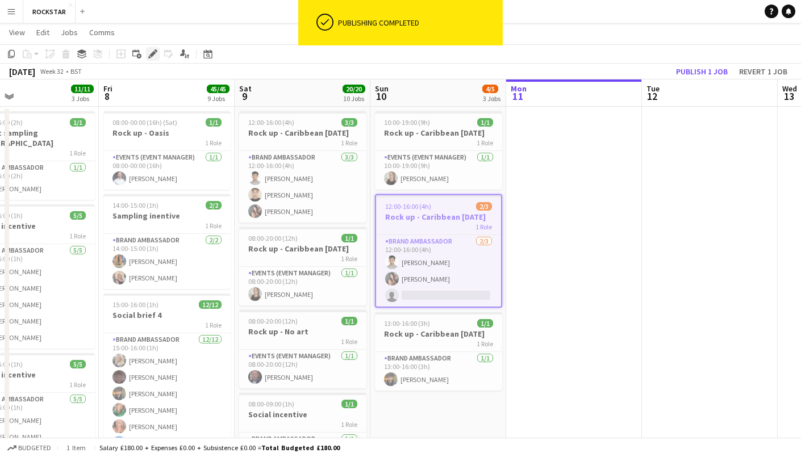
click at [151, 56] on icon at bounding box center [152, 54] width 6 height 6
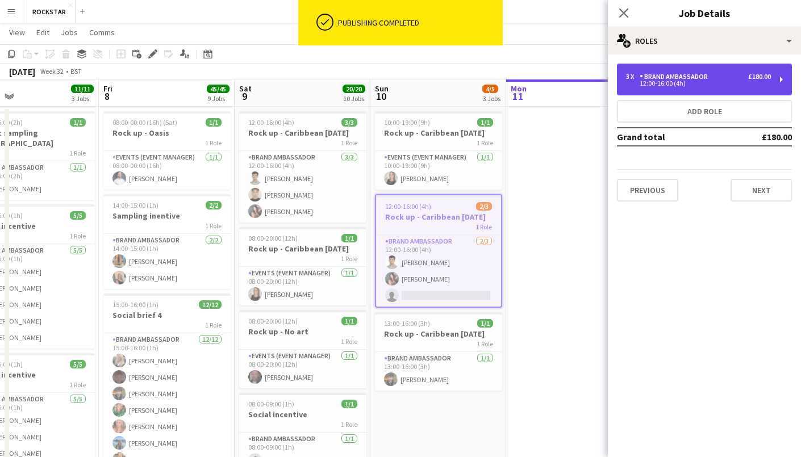
click at [682, 78] on div "Brand Ambassador" at bounding box center [676, 77] width 73 height 8
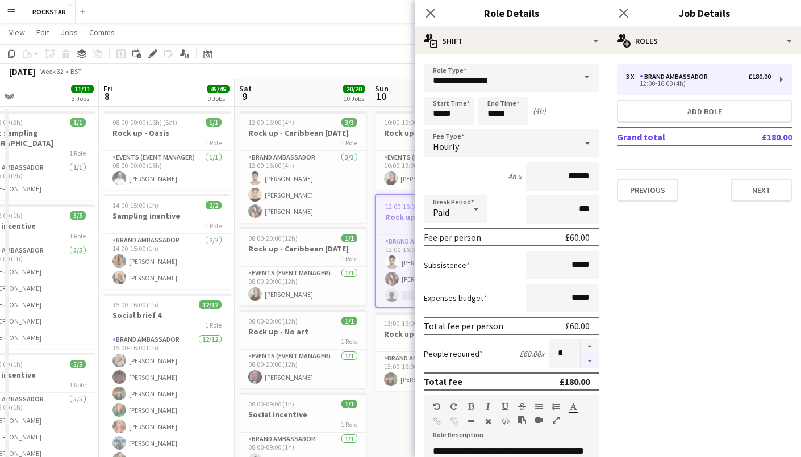
click at [588, 358] on button "button" at bounding box center [590, 362] width 18 height 14
type input "*"
click at [772, 190] on button "Next" at bounding box center [761, 190] width 61 height 23
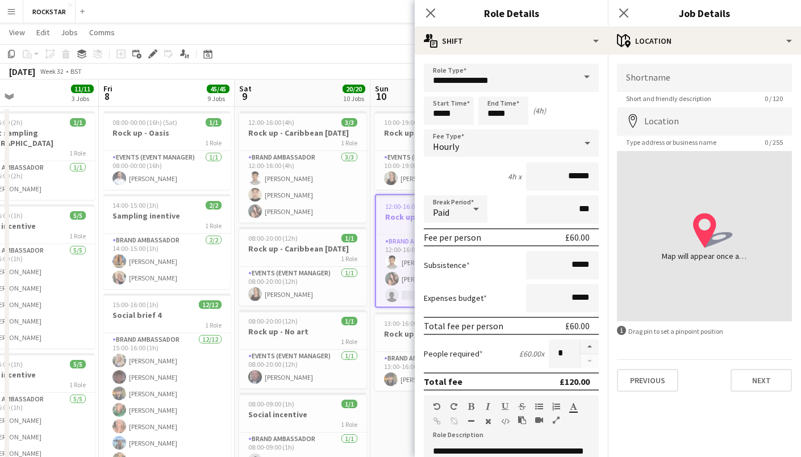
click at [396, 53] on app-toolbar "Copy Paste Paste Ctrl+V Paste with crew Ctrl+Shift+V Paste linked Job [GEOGRAPH…" at bounding box center [400, 53] width 801 height 19
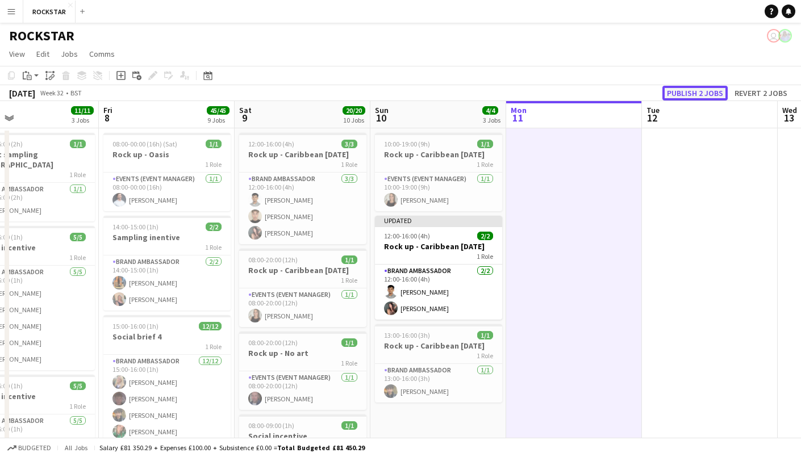
click at [697, 91] on button "Publish 2 jobs" at bounding box center [695, 93] width 65 height 15
